Goal: Communication & Community: Answer question/provide support

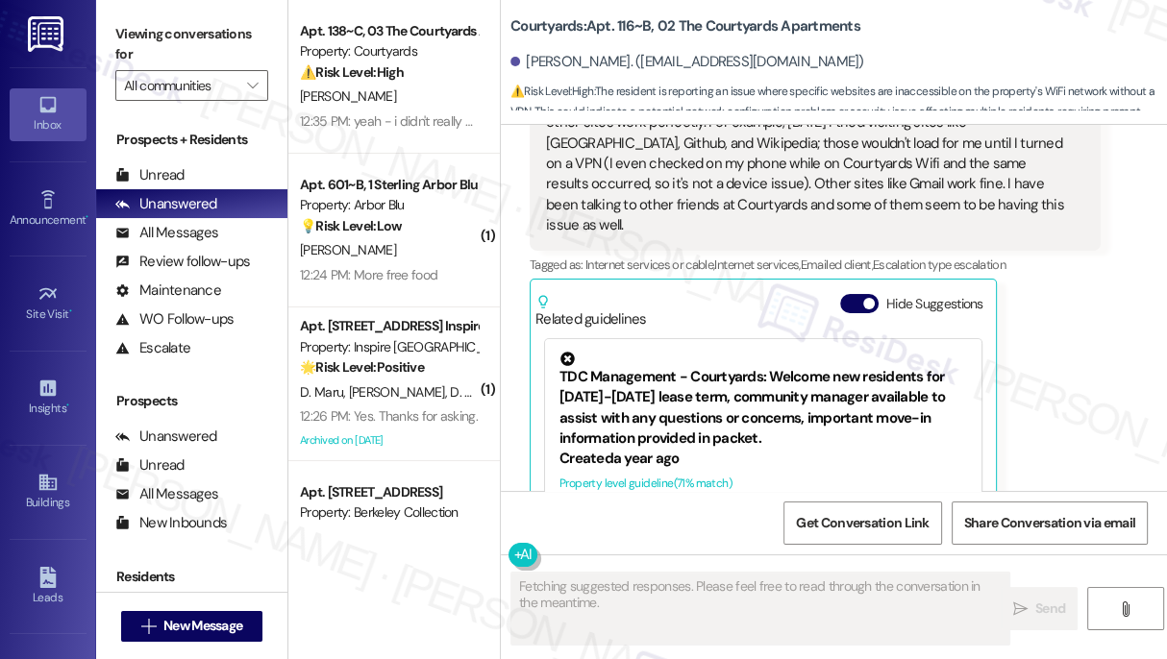
scroll to position [978, 0]
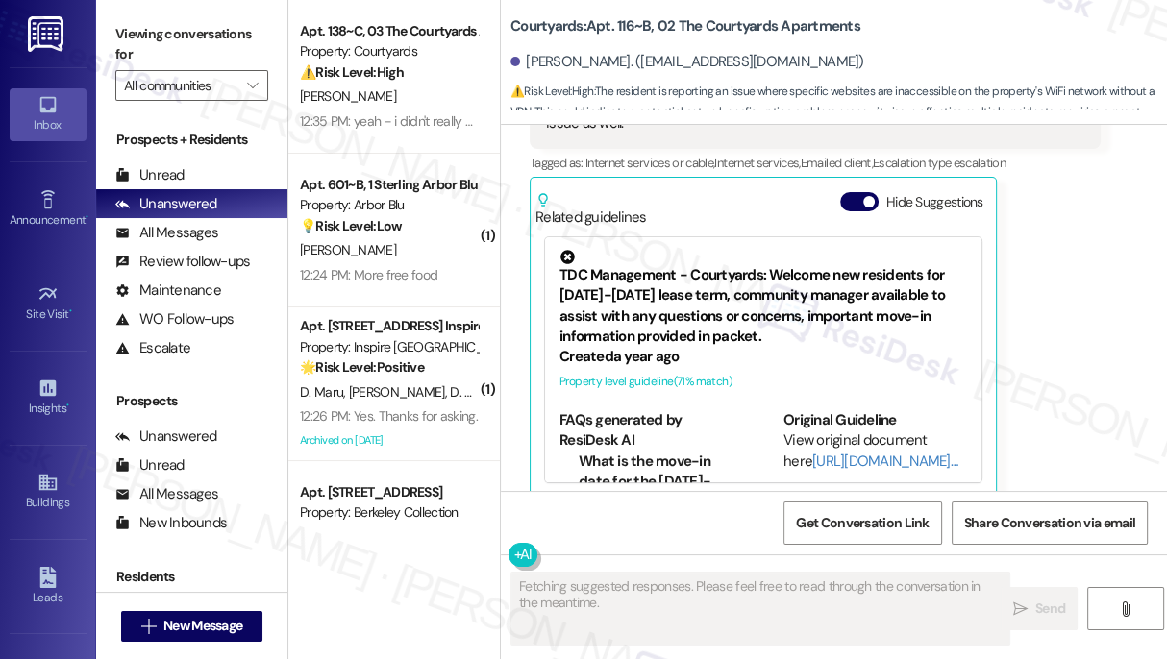
click at [109, 45] on div "Viewing conversations for All communities " at bounding box center [191, 60] width 191 height 120
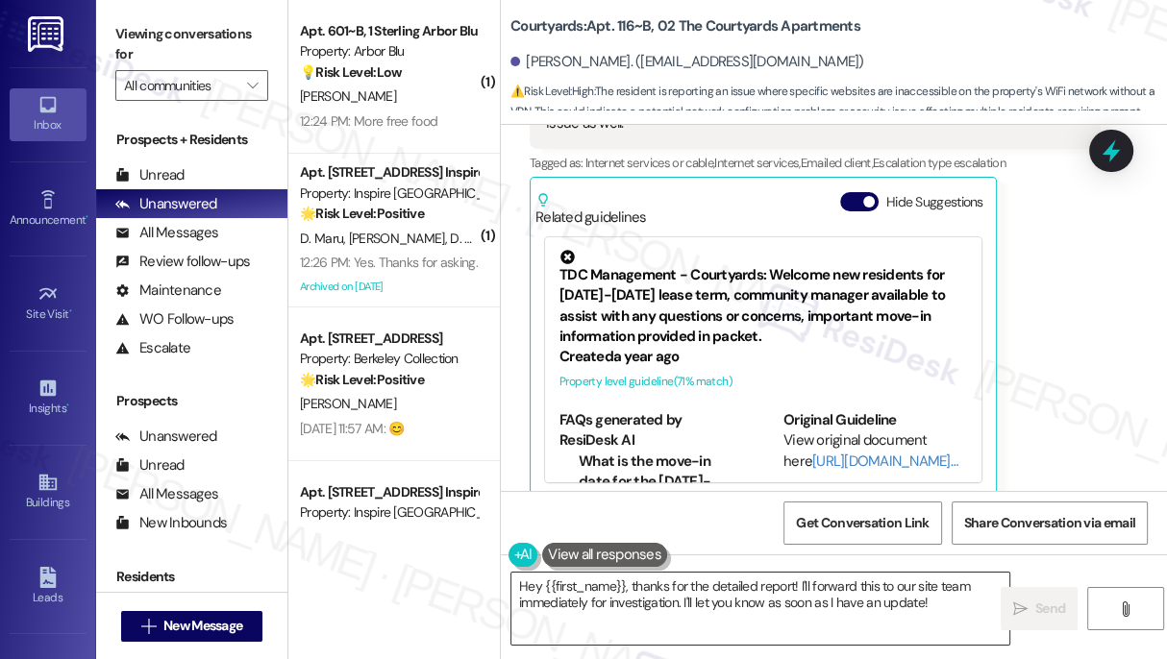
click at [652, 581] on textarea "Hey {{first_name}}, thanks for the detailed report! I'll forward this to our si…" at bounding box center [760, 609] width 498 height 72
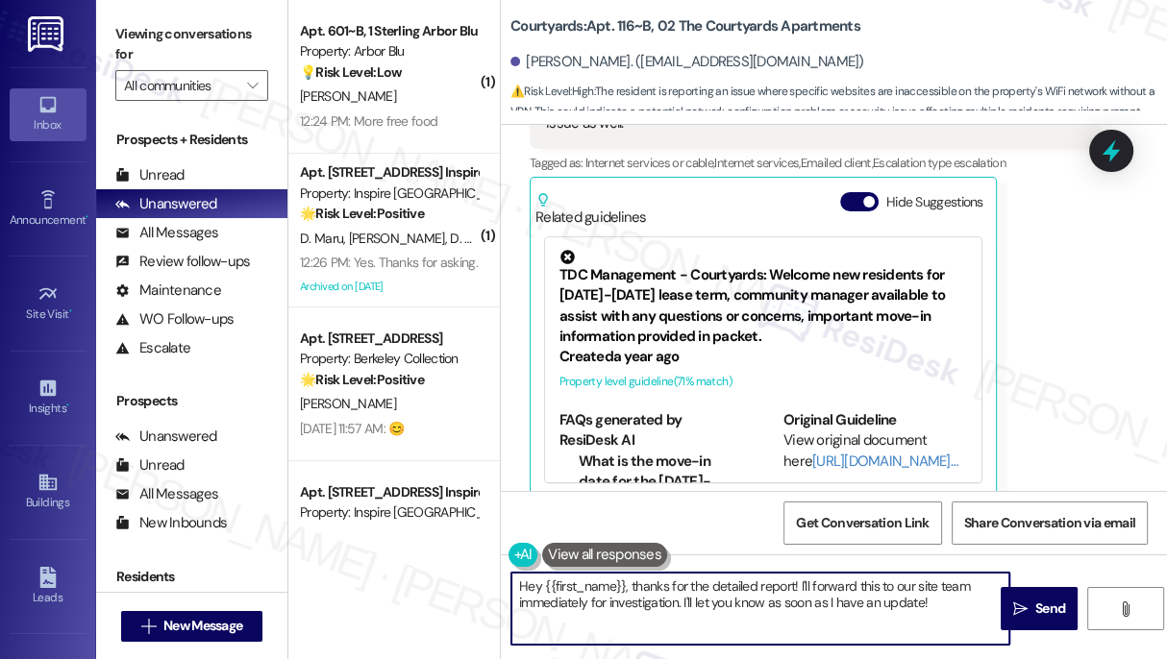
click at [652, 581] on textarea "Hey {{first_name}}, thanks for the detailed report! I'll forward this to our si…" at bounding box center [760, 609] width 498 height 72
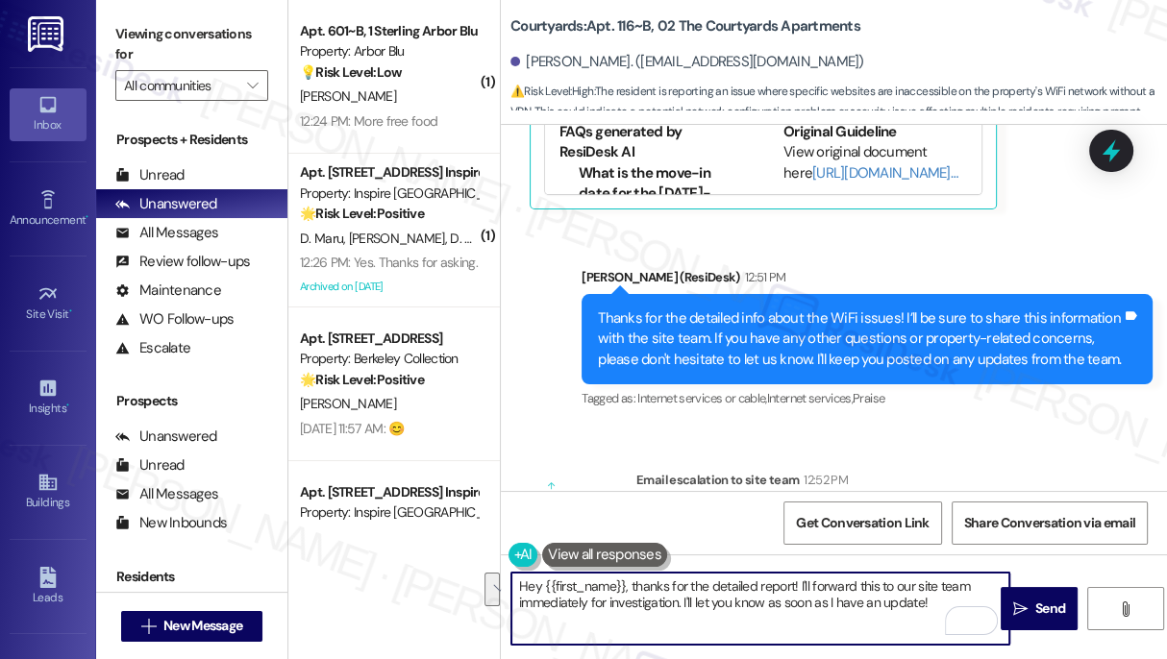
scroll to position [1373, 0]
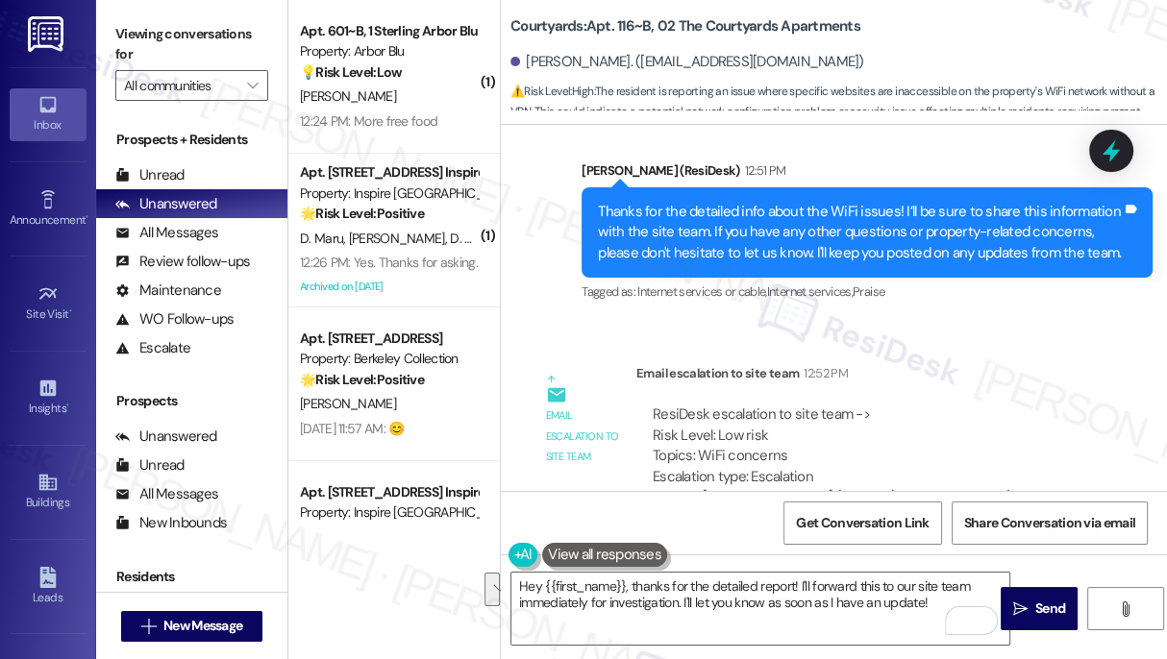
click at [726, 219] on div "Thanks for the detailed info about the WiFi issues! I’ll be sure to share this …" at bounding box center [860, 233] width 524 height 62
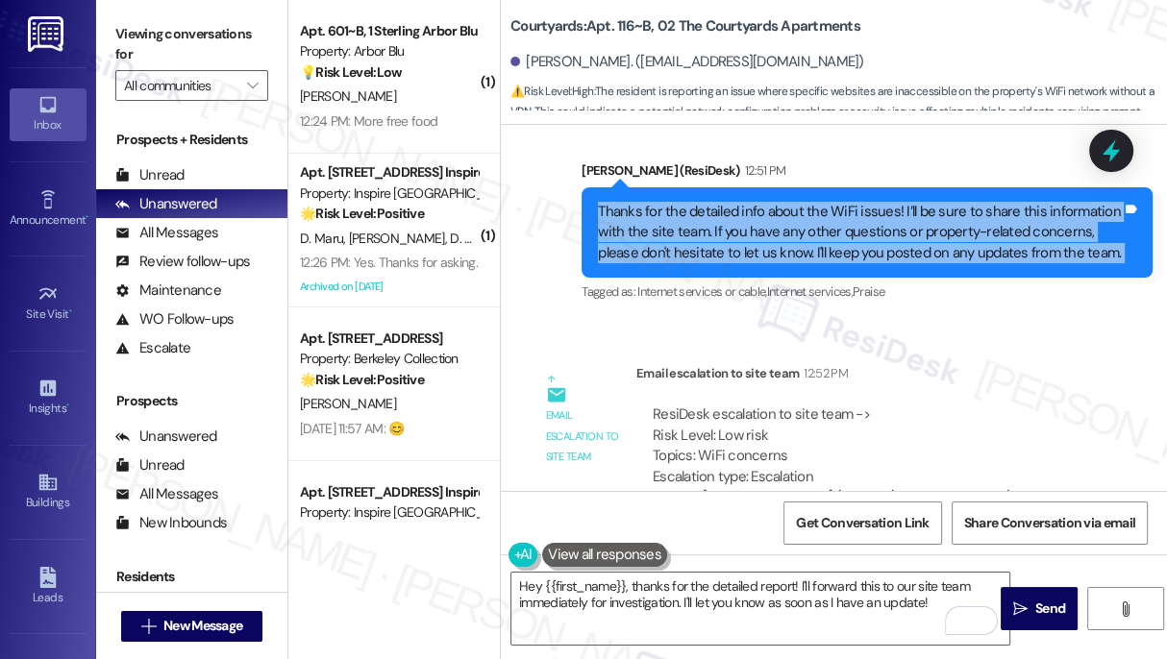
click at [726, 219] on div "Thanks for the detailed info about the WiFi issues! I’ll be sure to share this …" at bounding box center [860, 233] width 524 height 62
click at [865, 225] on div "Thanks for the detailed info about the WiFi issues! I’ll be sure to share this …" at bounding box center [860, 233] width 524 height 62
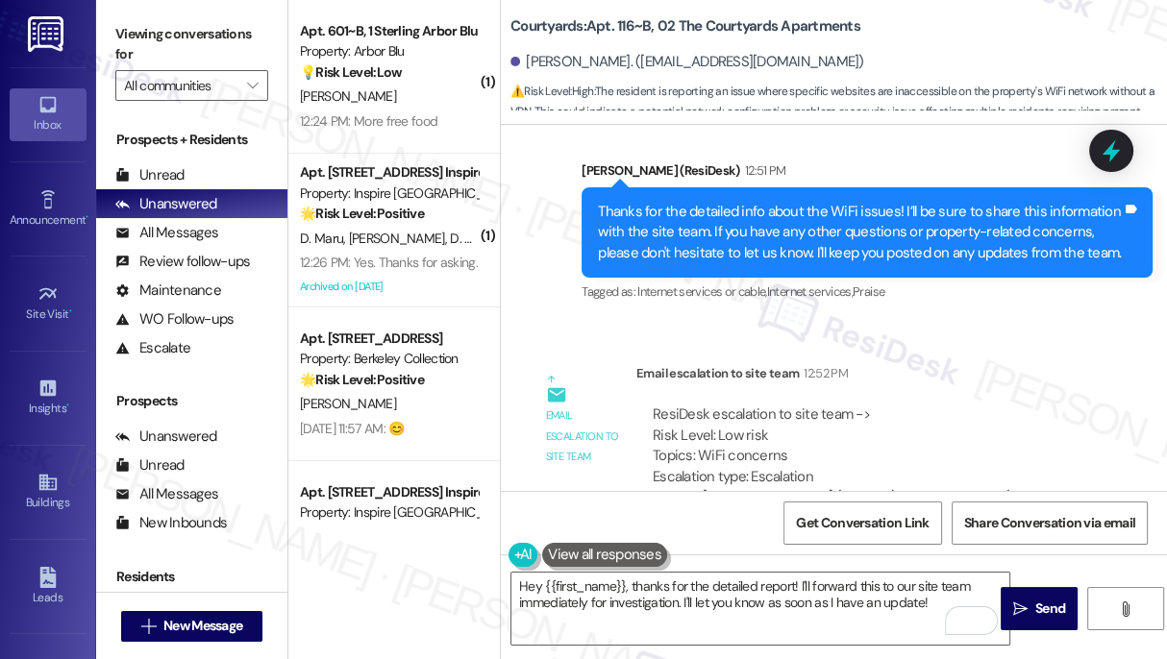
click at [865, 225] on div "Thanks for the detailed info about the WiFi issues! I’ll be sure to share this …" at bounding box center [860, 233] width 524 height 62
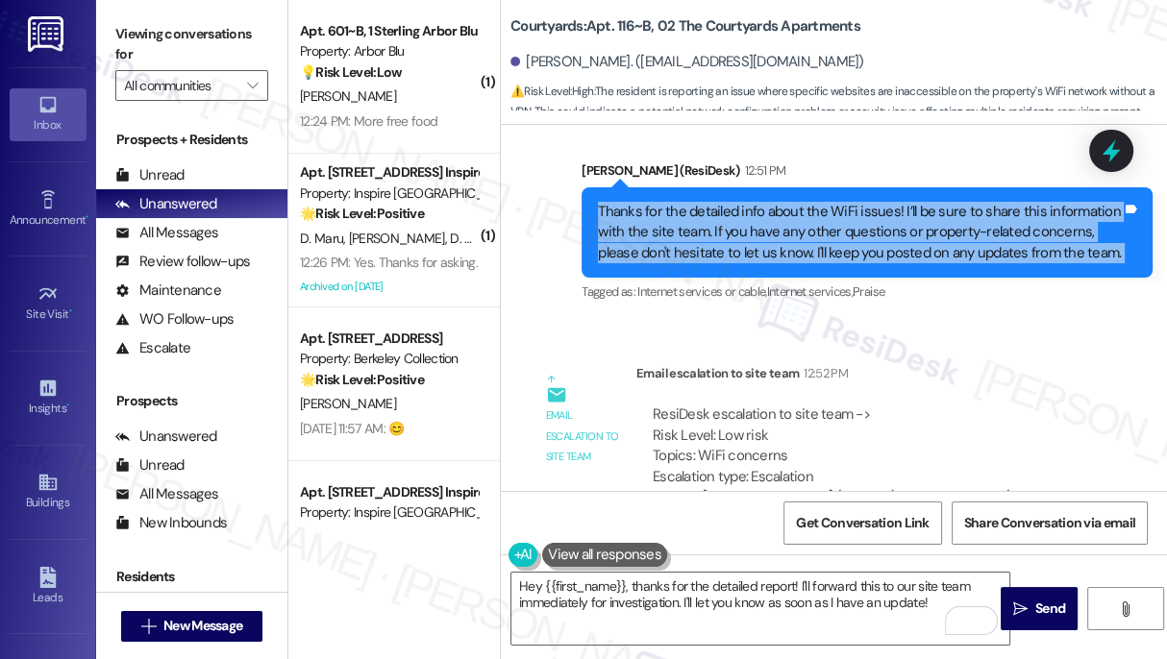
click at [865, 225] on div "Thanks for the detailed info about the WiFi issues! I’ll be sure to share this …" at bounding box center [860, 233] width 524 height 62
click at [863, 217] on div "Thanks for the detailed info about the WiFi issues! I’ll be sure to share this …" at bounding box center [860, 233] width 524 height 62
click at [820, 224] on div "Thanks for the detailed info about the WiFi issues! I’ll be sure to share this …" at bounding box center [860, 233] width 524 height 62
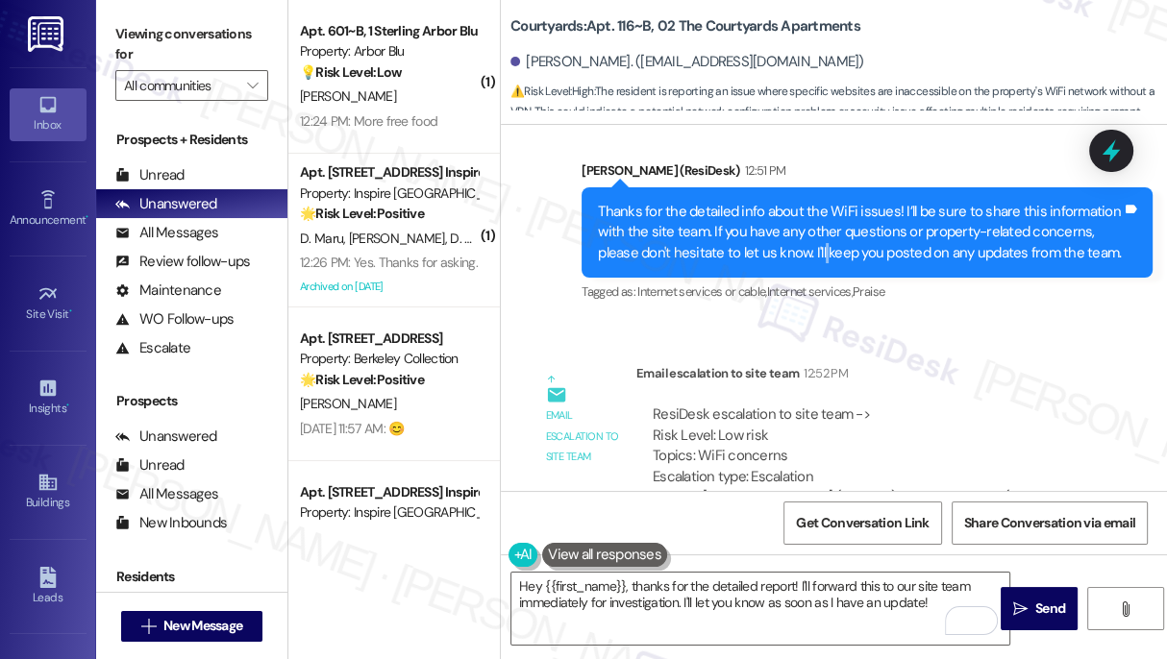
click at [820, 224] on div "Thanks for the detailed info about the WiFi issues! I’ll be sure to share this …" at bounding box center [860, 233] width 524 height 62
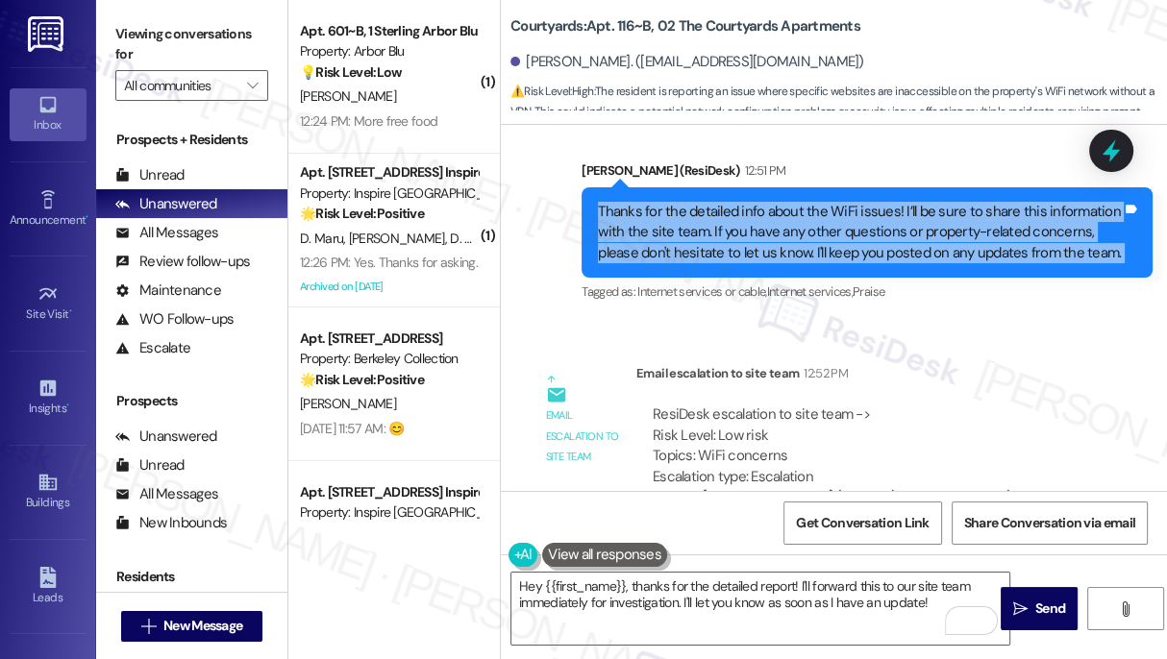
click at [820, 224] on div "Thanks for the detailed info about the WiFi issues! I’ll be sure to share this …" at bounding box center [860, 233] width 524 height 62
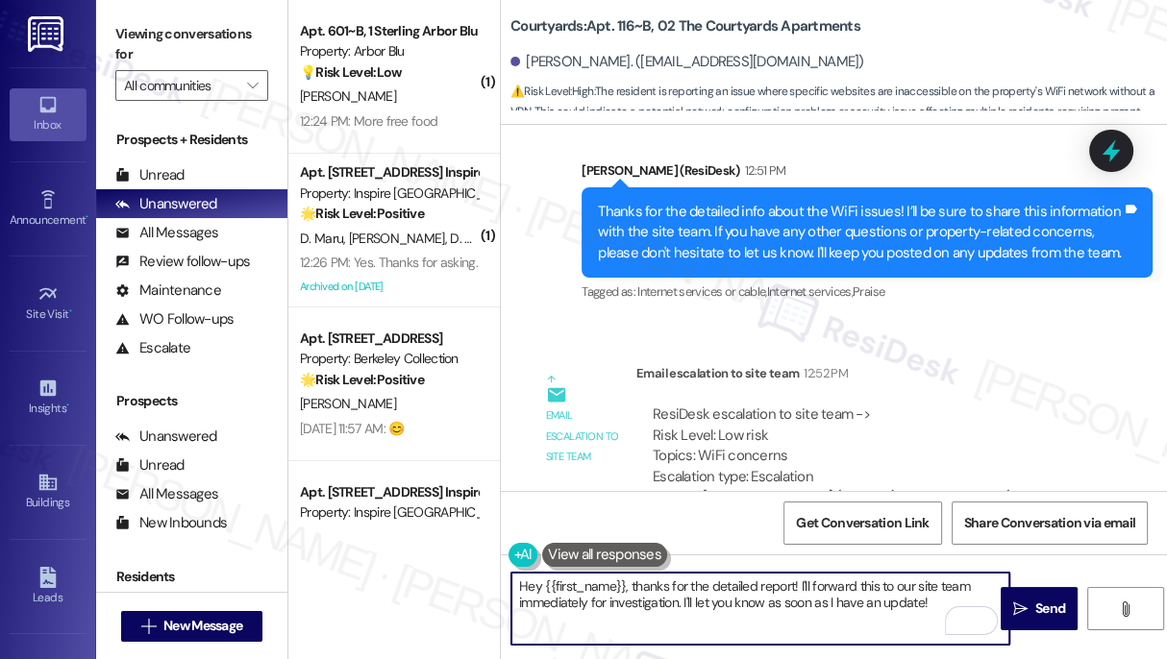
click at [833, 583] on textarea "Hey {{first_name}}, thanks for the detailed report! I'll forward this to our si…" at bounding box center [760, 609] width 498 height 72
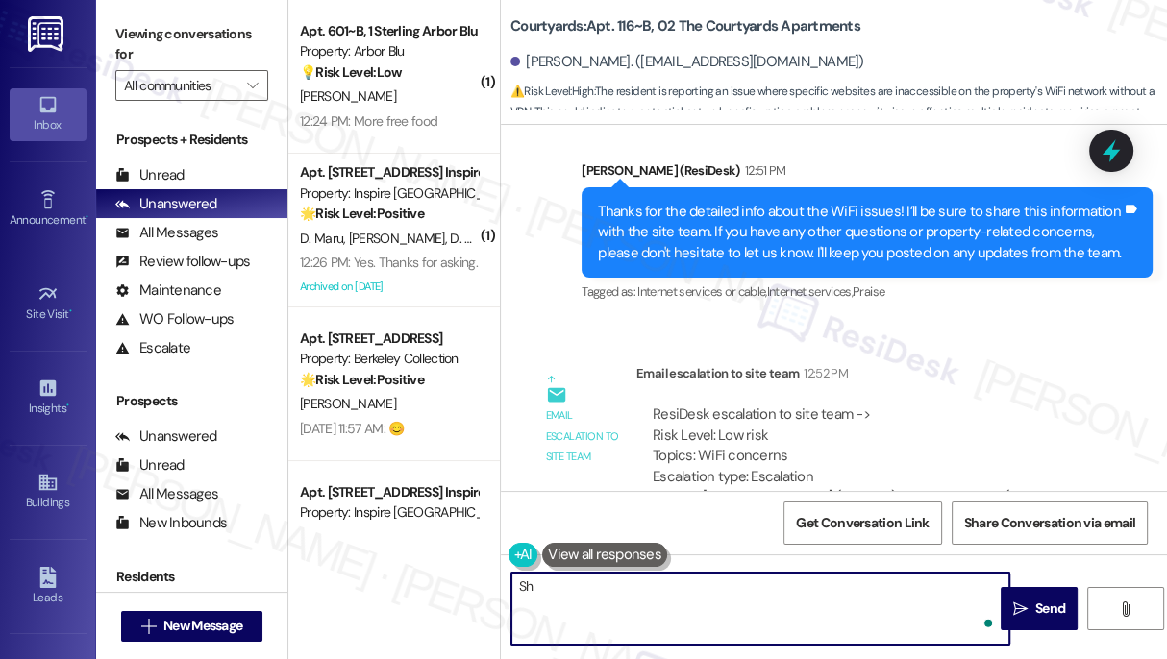
type textarea "S"
paste textarea "We have a WhiteSky escalation team looking into this. Your information will be …"
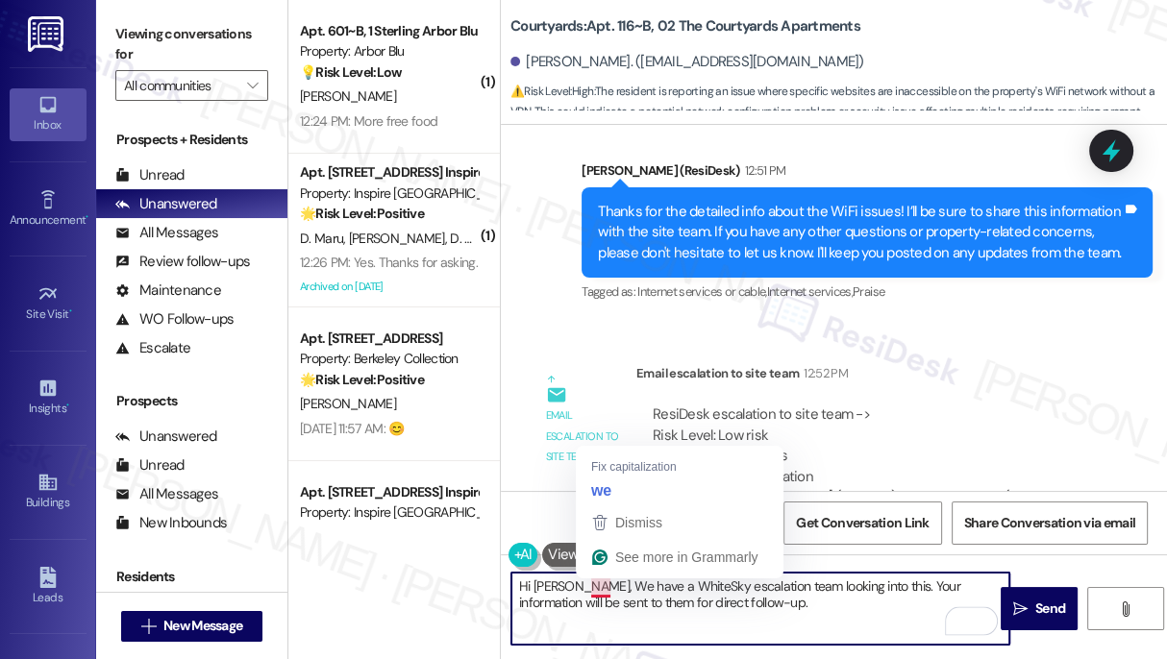
click at [598, 581] on textarea "Hi [PERSON_NAME], We have a WhiteSky escalation team looking into this. Your in…" at bounding box center [760, 609] width 498 height 72
click at [592, 582] on textarea "Hi [PERSON_NAME], We have a WhiteSky escalation team looking into this. Your in…" at bounding box center [760, 609] width 498 height 72
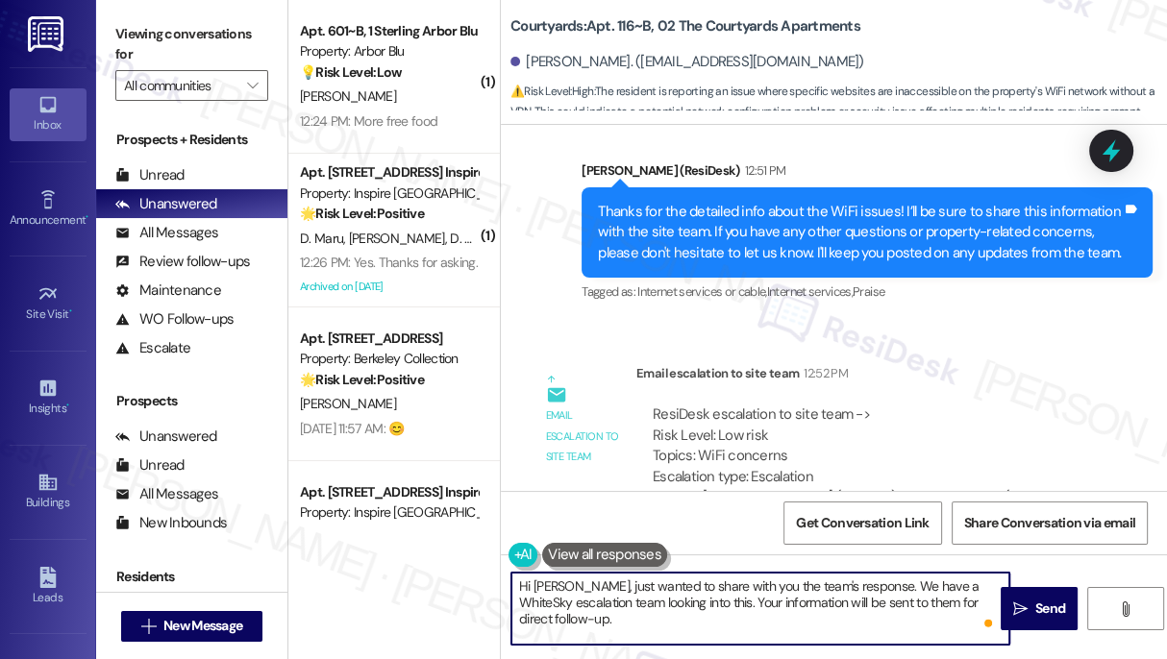
click at [886, 584] on textarea "Hi [PERSON_NAME], just wanted to share with you the team's response. We have a …" at bounding box center [760, 609] width 498 height 72
click at [884, 584] on textarea "Hi [PERSON_NAME], just wanted to share with you the team's response. We have a …" at bounding box center [760, 609] width 498 height 72
click at [709, 604] on textarea "Hi [PERSON_NAME], just wanted to share with you the team's response. We have a …" at bounding box center [760, 609] width 498 height 72
drag, startPoint x: 708, startPoint y: 604, endPoint x: 697, endPoint y: 604, distance: 11.5
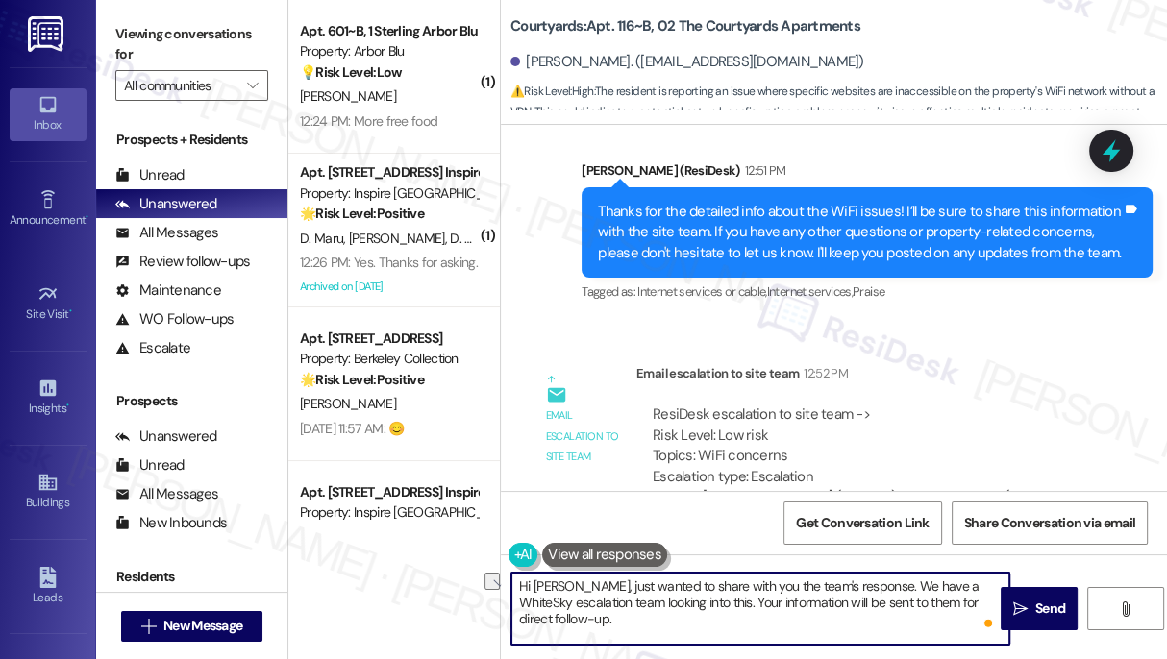
click at [697, 604] on textarea "Hi [PERSON_NAME], just wanted to share with you the team's response. We have a …" at bounding box center [760, 609] width 498 height 72
click at [645, 627] on textarea "Hi [PERSON_NAME], just wanted to share with you the team's response. We have a …" at bounding box center [760, 609] width 498 height 72
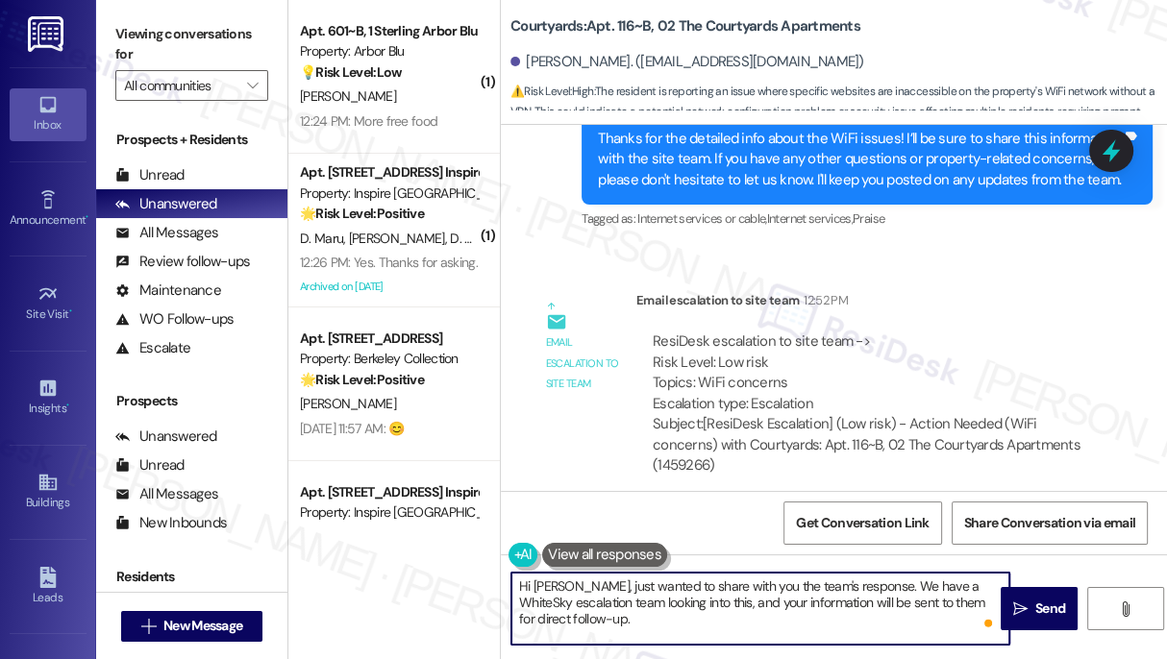
scroll to position [1636, 0]
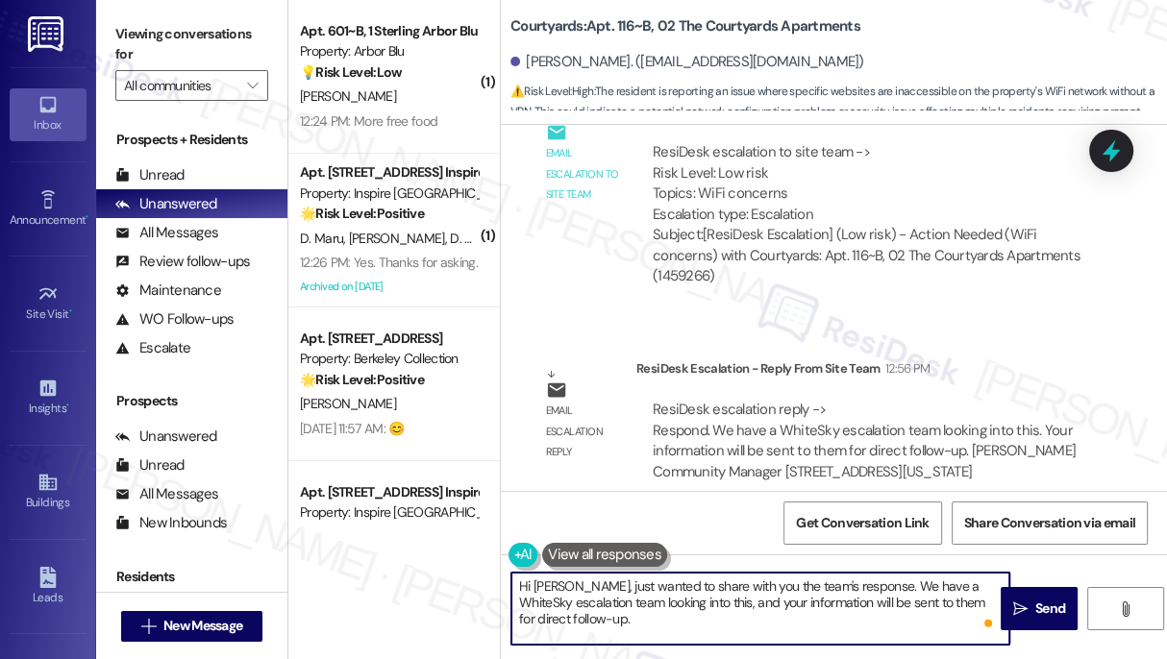
click at [697, 605] on textarea "Hi [PERSON_NAME], just wanted to share with you the team's response. We have a …" at bounding box center [760, 609] width 498 height 72
click at [884, 588] on textarea "Hi [PERSON_NAME], just wanted to share with you the team's response. We have a …" at bounding box center [760, 609] width 498 height 72
click at [656, 617] on textarea "Hi [PERSON_NAME], just wanted to share with you the team's response. We have a …" at bounding box center [760, 609] width 498 height 72
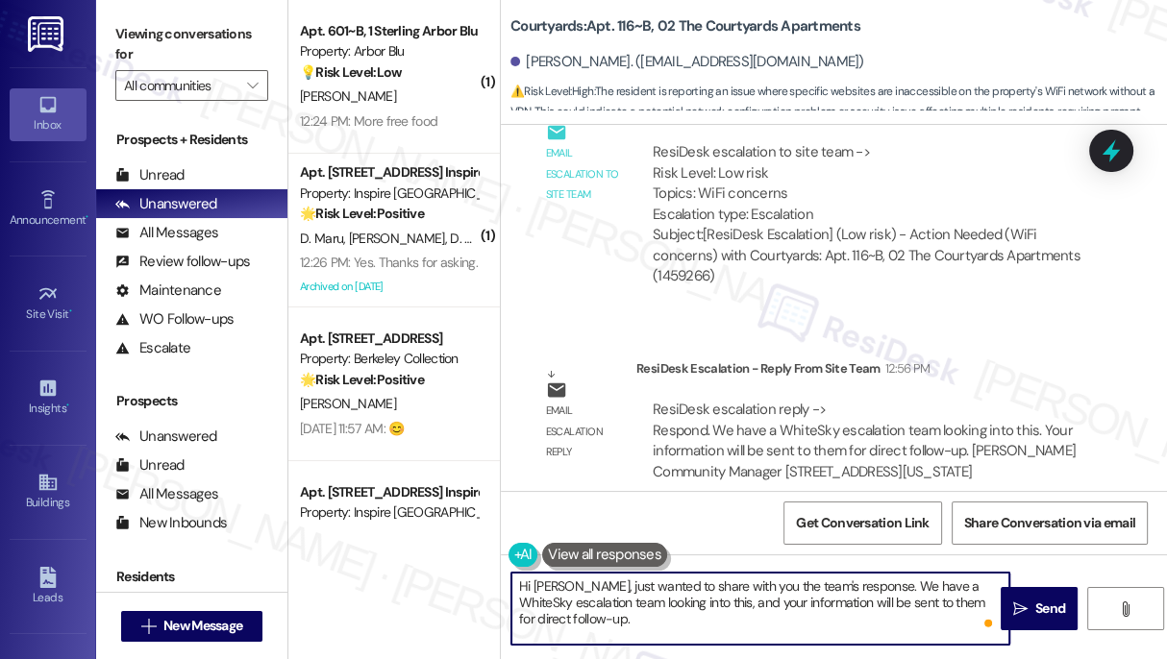
click at [656, 617] on textarea "Hi [PERSON_NAME], just wanted to share with you the team's response. We have a …" at bounding box center [760, 609] width 498 height 72
click at [589, 619] on textarea "Hi [PERSON_NAME], just wanted to share with you the team's response. We have a …" at bounding box center [760, 609] width 498 height 72
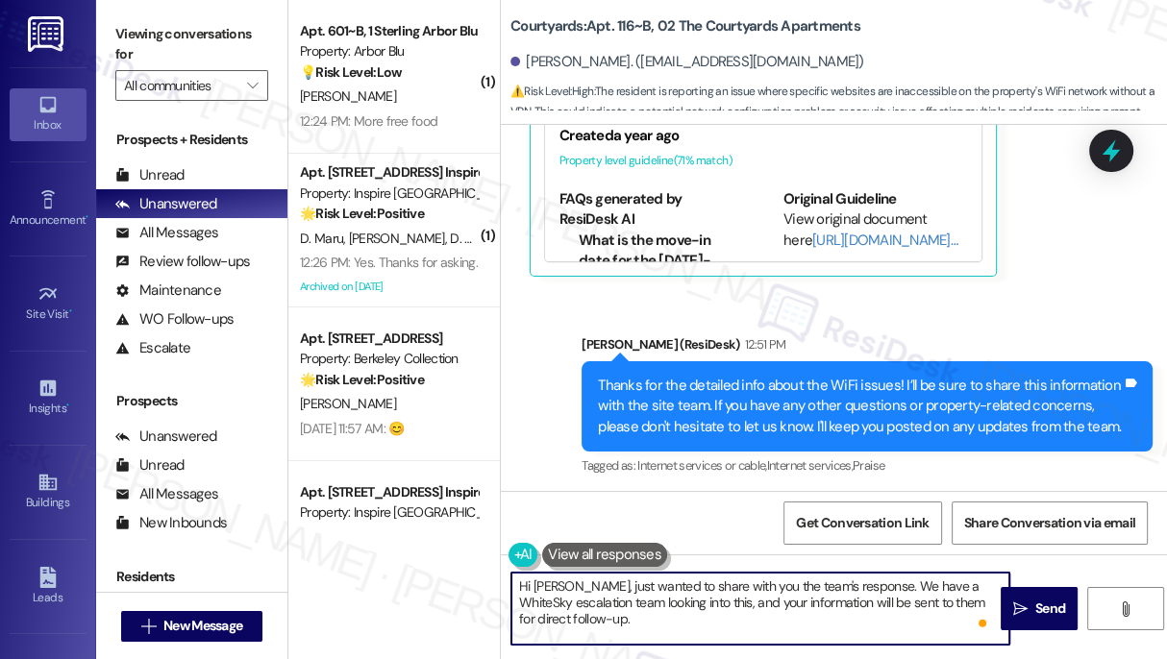
scroll to position [5, 0]
type textarea "Hi [PERSON_NAME], just wanted to share with you the team's response. We have a …"
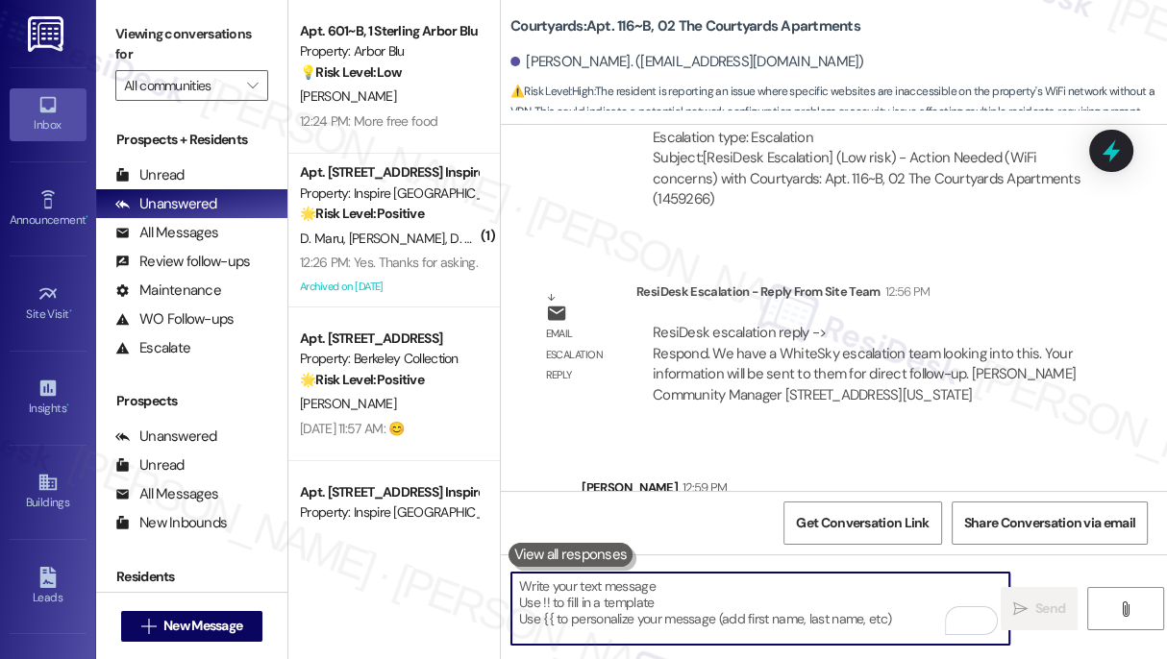
scroll to position [1811, 0]
